Goal: Find specific page/section: Find specific page/section

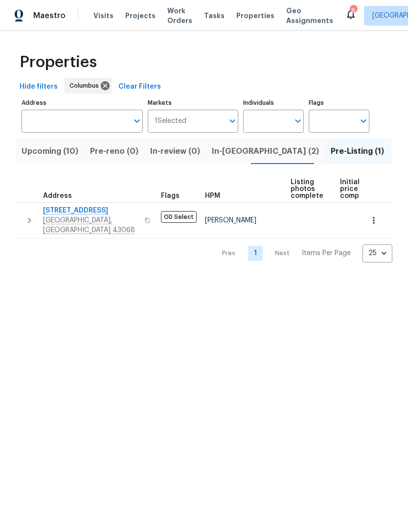
click at [75, 208] on span "[STREET_ADDRESS]" at bounding box center [90, 211] width 95 height 10
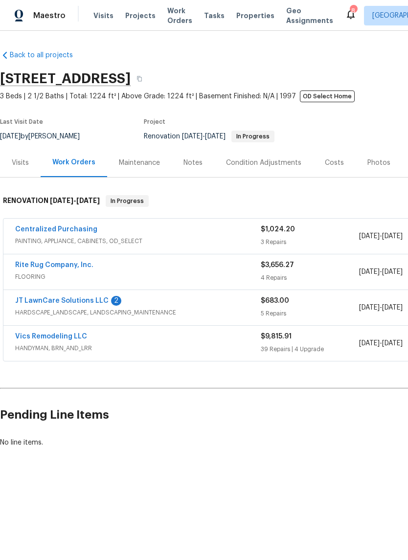
click at [56, 300] on link "JT LawnCare Solutions LLC" at bounding box center [61, 301] width 93 height 7
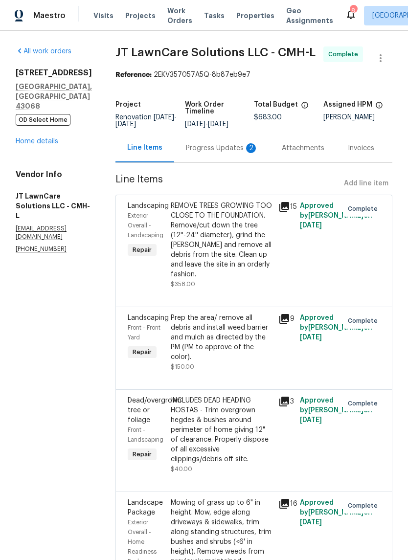
click at [215, 153] on div "Progress Updates 2" at bounding box center [222, 148] width 72 height 10
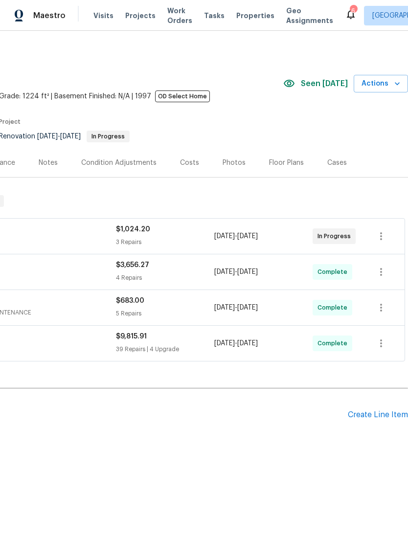
scroll to position [0, 145]
click at [387, 83] on span "Actions" at bounding box center [381, 84] width 39 height 12
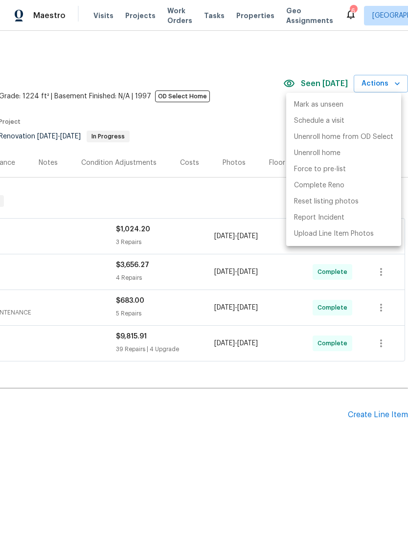
click at [236, 204] on div at bounding box center [204, 280] width 408 height 560
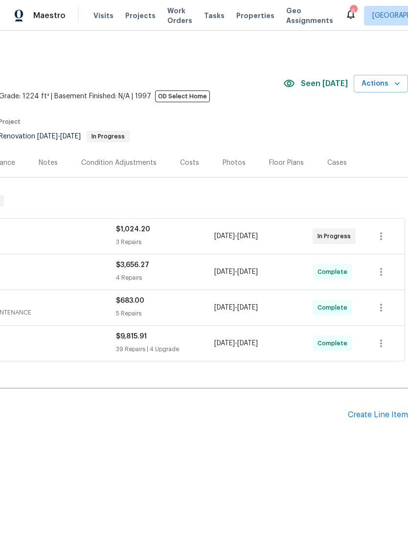
click at [239, 166] on div "Photos" at bounding box center [234, 163] width 23 height 10
